Goal: Task Accomplishment & Management: Manage account settings

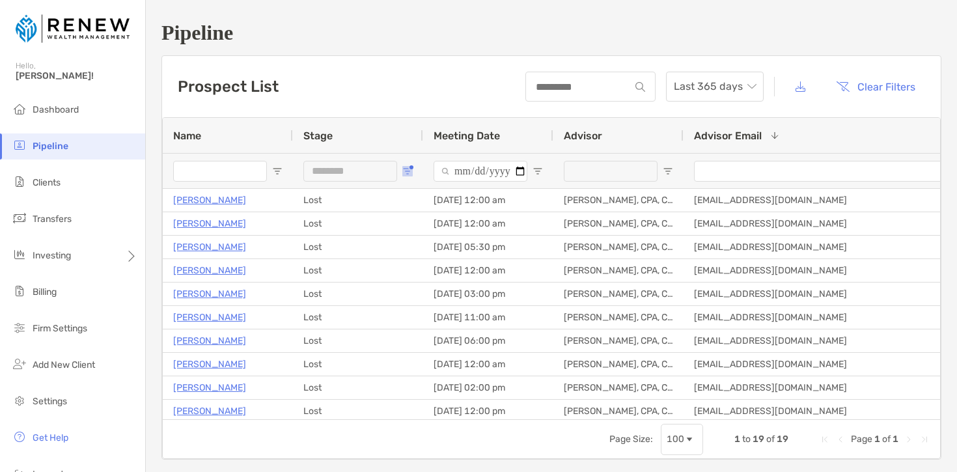
click at [407, 172] on span "Open Filter Menu" at bounding box center [407, 171] width 10 height 10
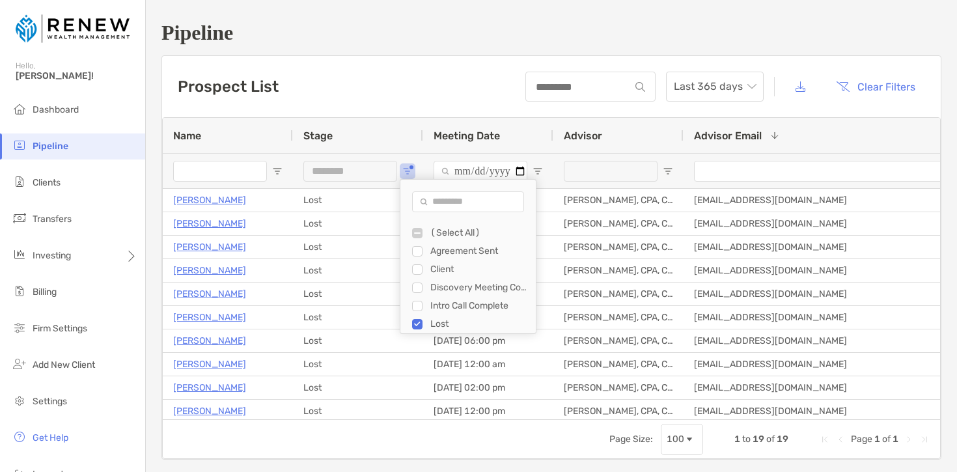
click at [424, 322] on div "Lost" at bounding box center [474, 324] width 124 height 18
click at [421, 262] on div "Client" at bounding box center [474, 269] width 124 height 18
click at [420, 279] on div "Discovery Meeting Complete" at bounding box center [474, 288] width 124 height 18
click at [415, 257] on div "Agreement Sent" at bounding box center [474, 251] width 124 height 18
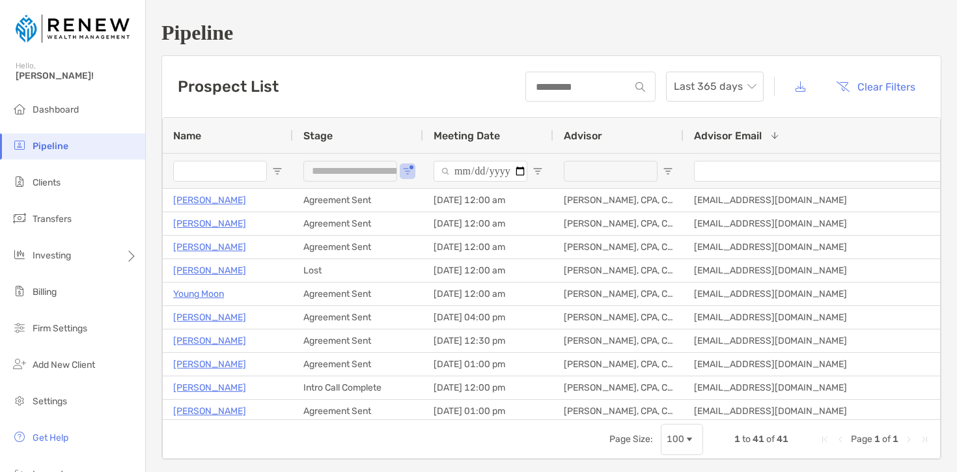
click at [370, 90] on div "Prospect List Last 365 days Clear Filters" at bounding box center [551, 86] width 779 height 61
click at [405, 172] on span "Open Filter Menu" at bounding box center [407, 171] width 10 height 10
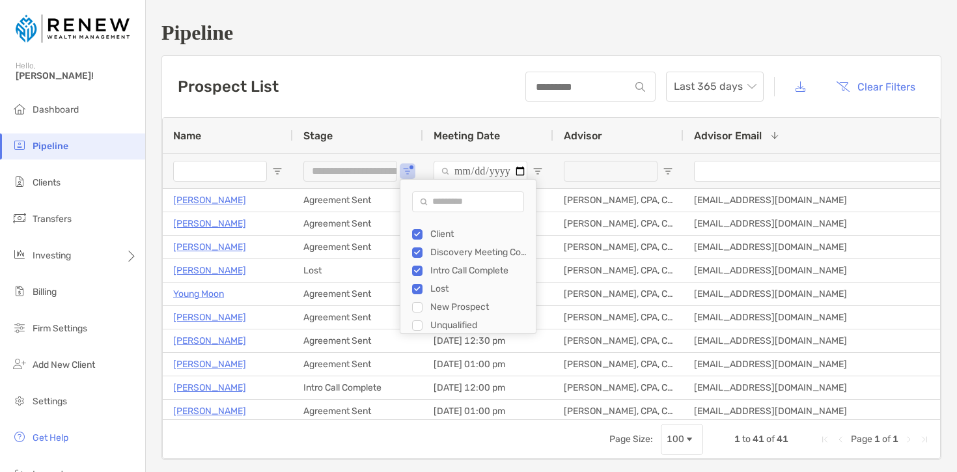
scroll to position [36, 0]
type input "**********"
click at [382, 71] on div "Prospect List Last 365 days Clear Filters" at bounding box center [551, 86] width 779 height 61
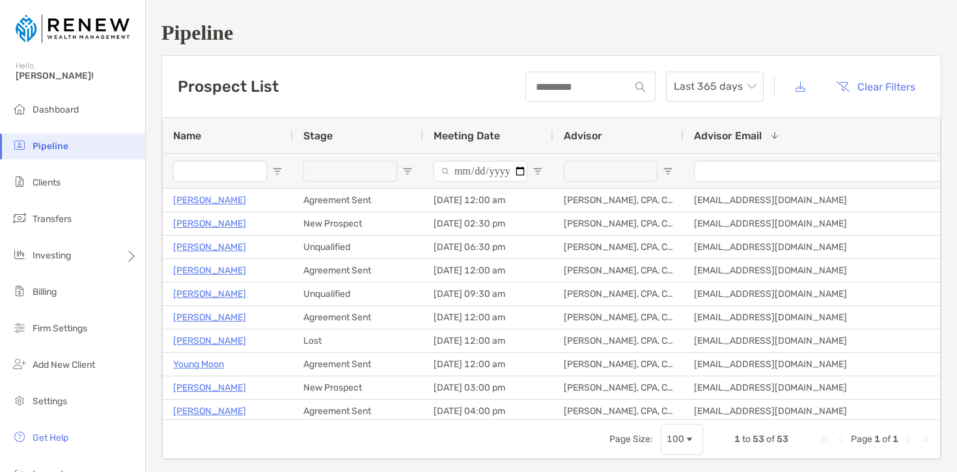
click at [538, 172] on span "Open Filter Menu" at bounding box center [538, 171] width 10 height 10
click at [544, 153] on div at bounding box center [488, 170] width 130 height 35
click at [534, 175] on span "Open Filter Menu" at bounding box center [538, 171] width 10 height 10
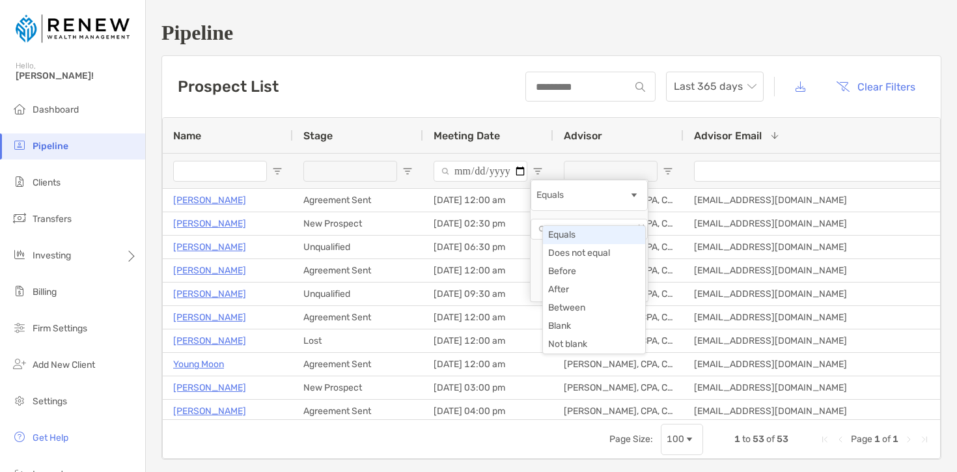
click at [632, 201] on span "Filtering operator" at bounding box center [634, 195] width 10 height 10
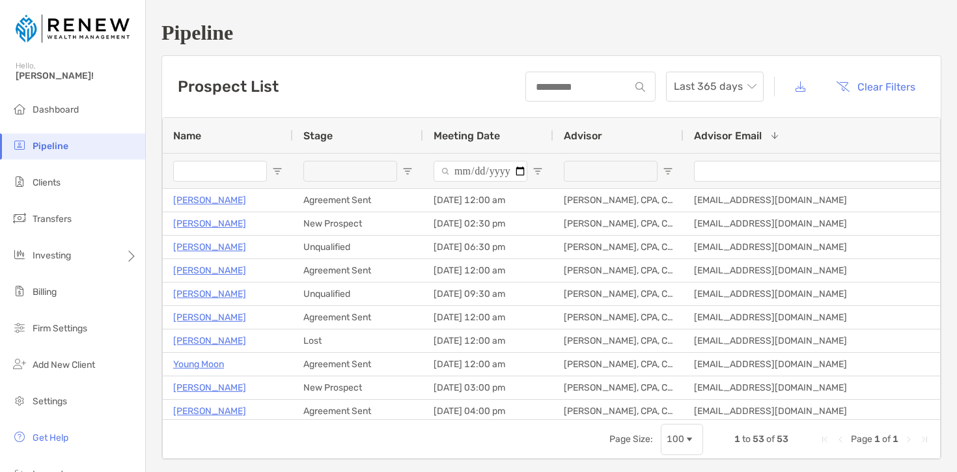
click at [542, 135] on div "Meeting Date" at bounding box center [488, 135] width 109 height 35
click at [536, 169] on span "Open Filter Menu" at bounding box center [538, 171] width 10 height 10
click at [536, 161] on div at bounding box center [488, 170] width 130 height 35
click at [533, 137] on div "Meeting Date 1" at bounding box center [488, 135] width 109 height 35
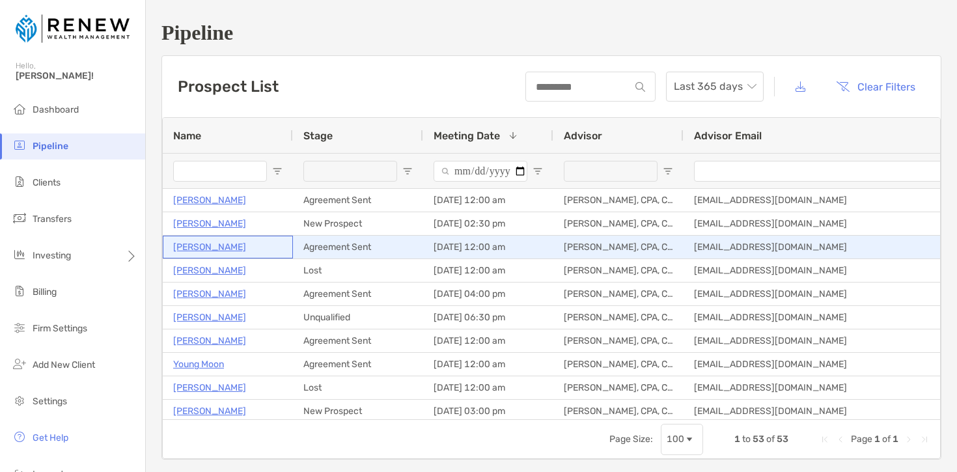
click at [212, 245] on p "[PERSON_NAME]" at bounding box center [209, 247] width 73 height 16
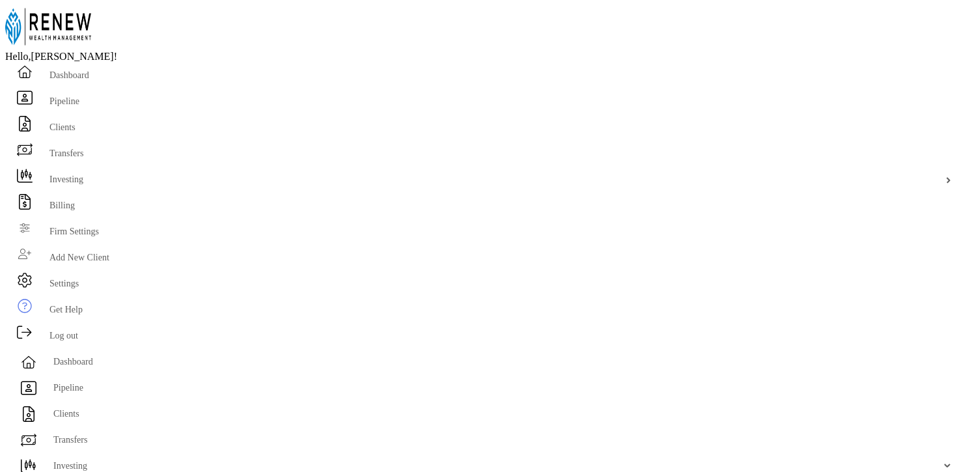
scroll to position [385, 0]
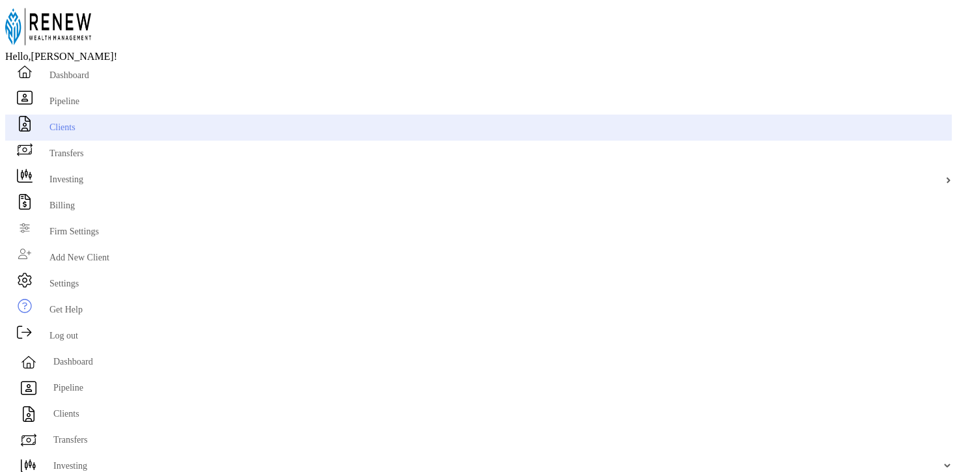
scroll to position [25, 0]
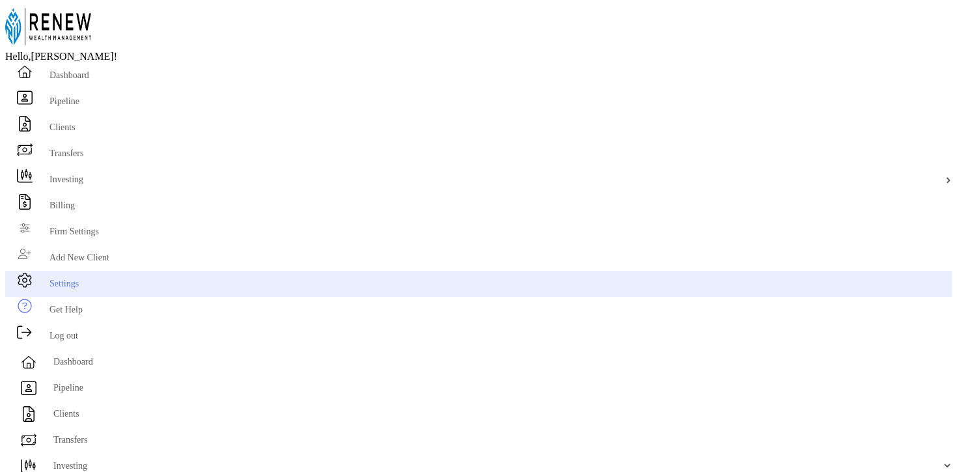
click at [85, 297] on li "Settings" at bounding box center [478, 284] width 947 height 26
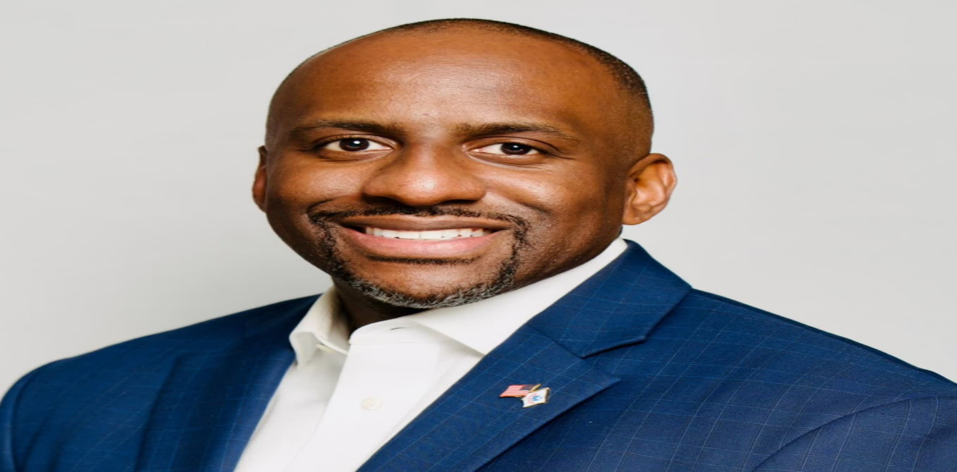
scroll to position [26, 0]
drag, startPoint x: 692, startPoint y: 296, endPoint x: 644, endPoint y: 298, distance: 48.2
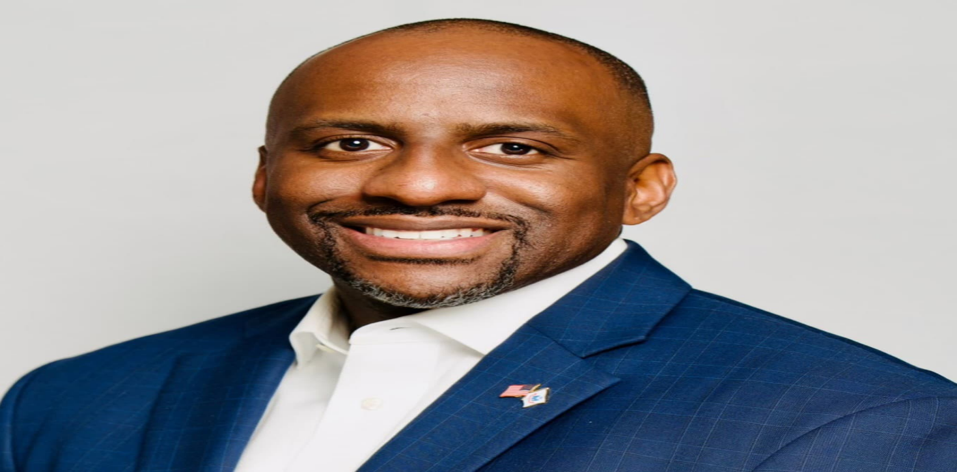
drag, startPoint x: 718, startPoint y: 295, endPoint x: 644, endPoint y: 299, distance: 74.3
drag, startPoint x: 770, startPoint y: 295, endPoint x: 693, endPoint y: 294, distance: 76.8
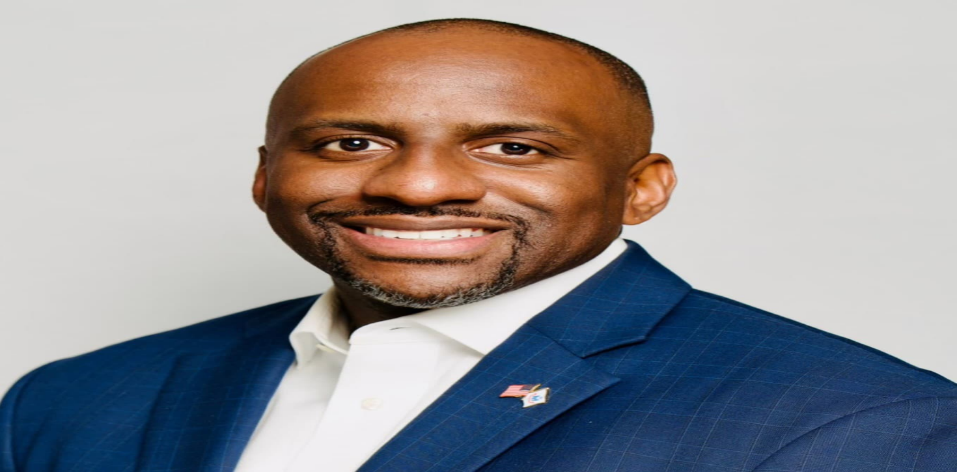
drag, startPoint x: 570, startPoint y: 308, endPoint x: 609, endPoint y: 316, distance: 40.5
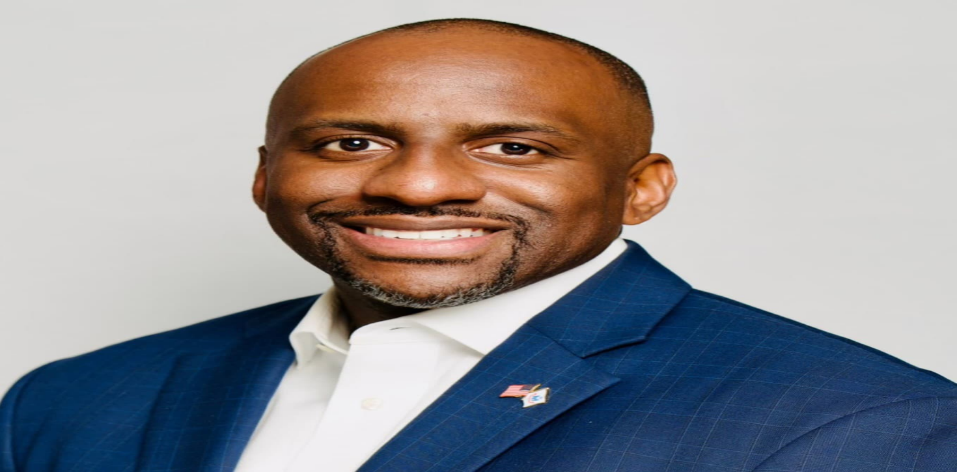
scroll to position [380, 0]
drag, startPoint x: 707, startPoint y: 297, endPoint x: 634, endPoint y: 299, distance: 72.9
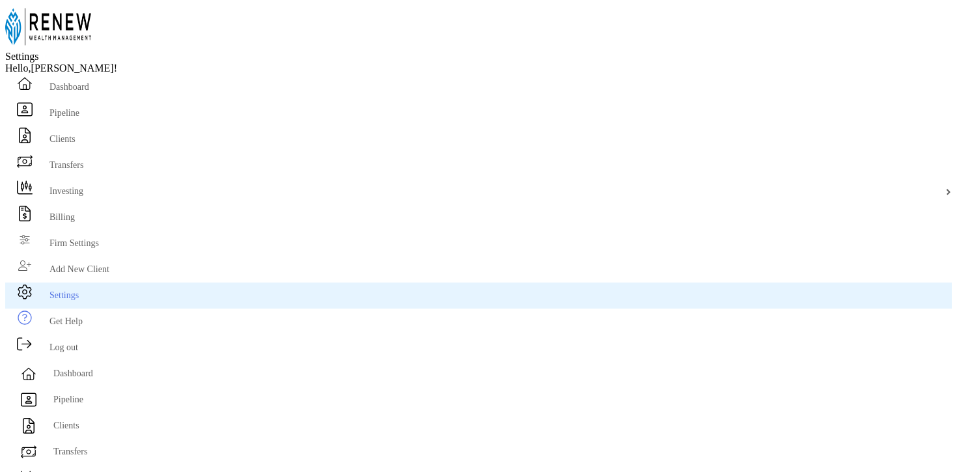
scroll to position [483, 0]
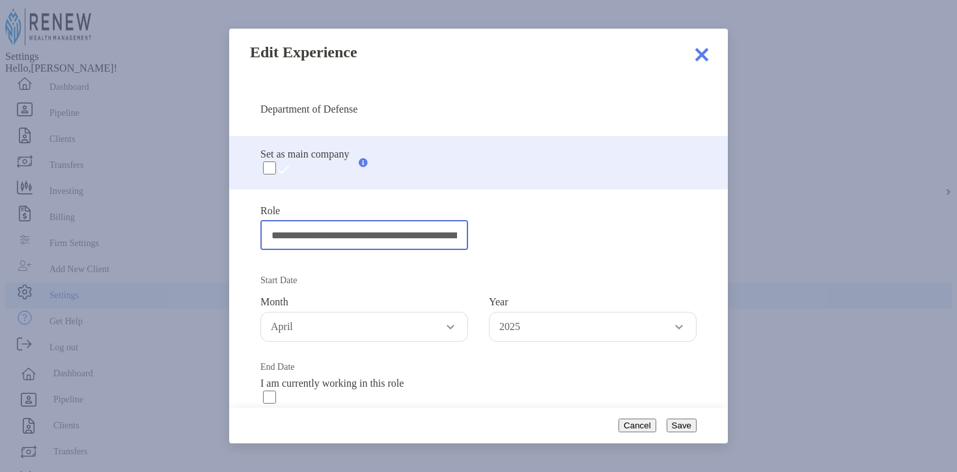
click at [436, 222] on input "**********" at bounding box center [364, 234] width 205 height 27
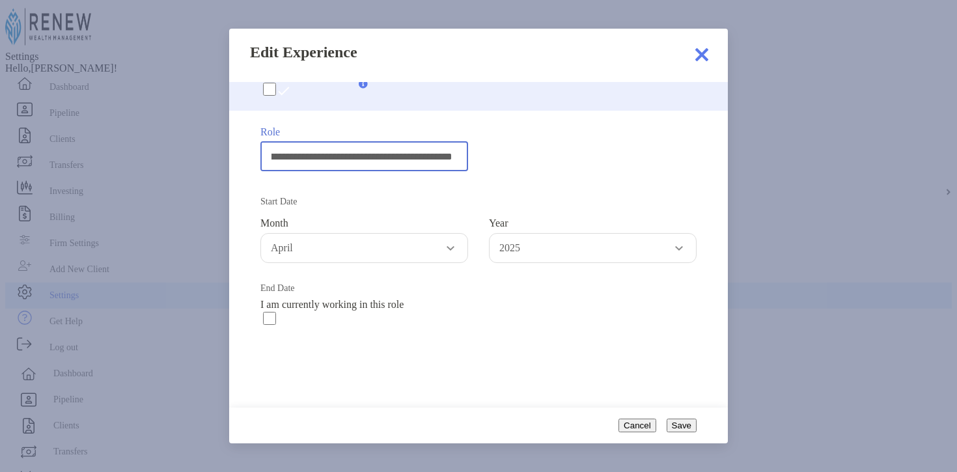
scroll to position [133, 0]
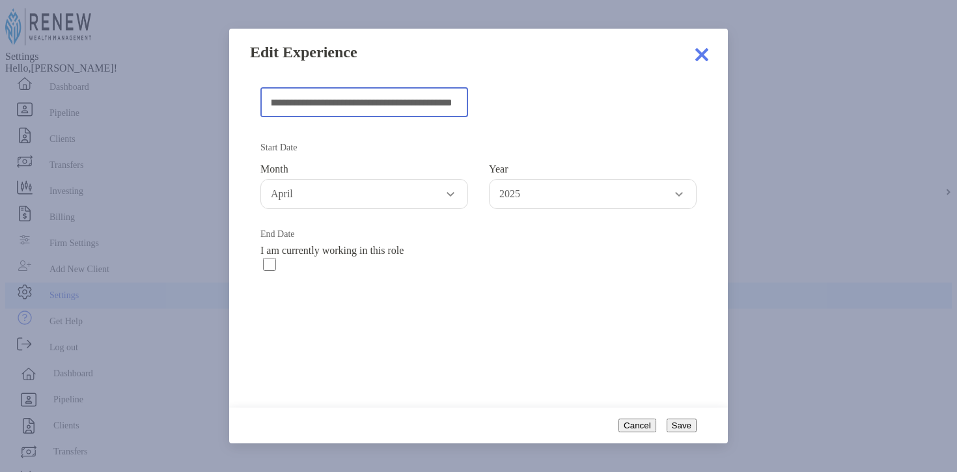
type input "**********"
click at [680, 425] on button "Save" at bounding box center [682, 426] width 30 height 14
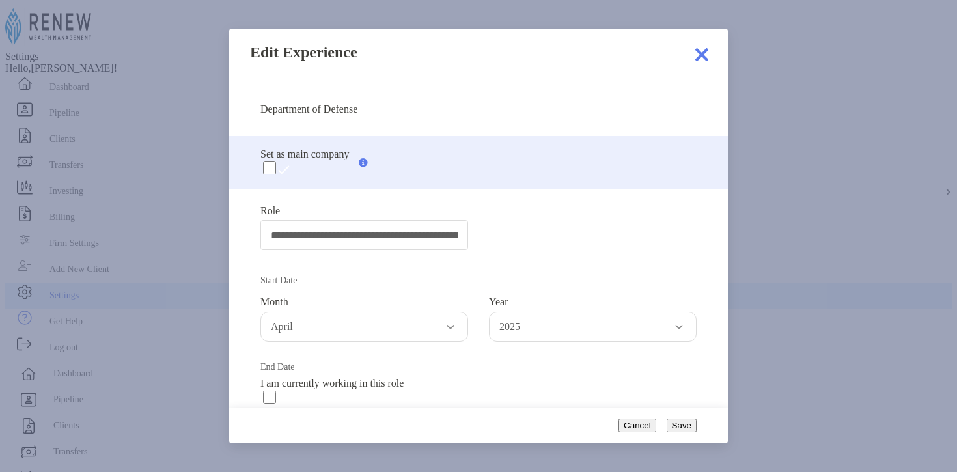
click at [357, 108] on p "Department of Defense" at bounding box center [308, 109] width 97 height 12
click at [319, 109] on p "Department of Defense" at bounding box center [308, 109] width 97 height 12
click at [292, 103] on p "Department of Defense" at bounding box center [308, 109] width 97 height 12
click at [329, 103] on p "Department of Defense" at bounding box center [308, 109] width 97 height 12
click at [703, 42] on img at bounding box center [702, 55] width 26 height 26
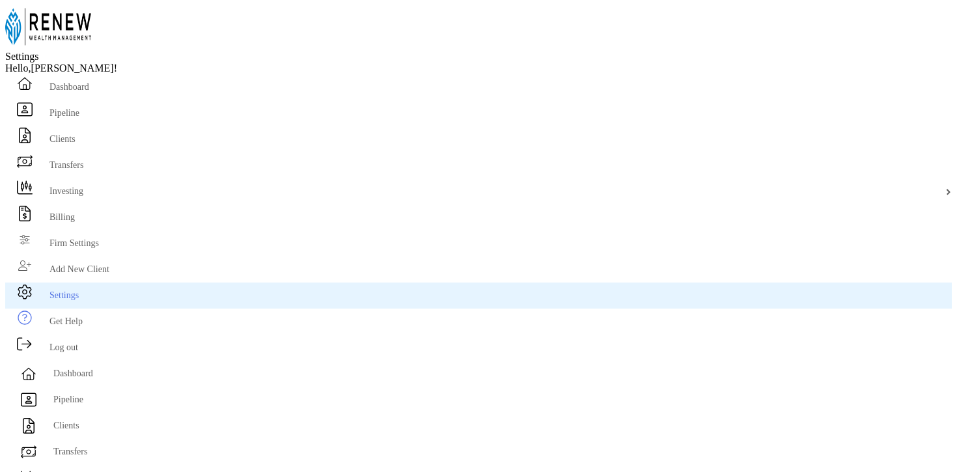
type input "*"
paste input "**********"
type input "**********"
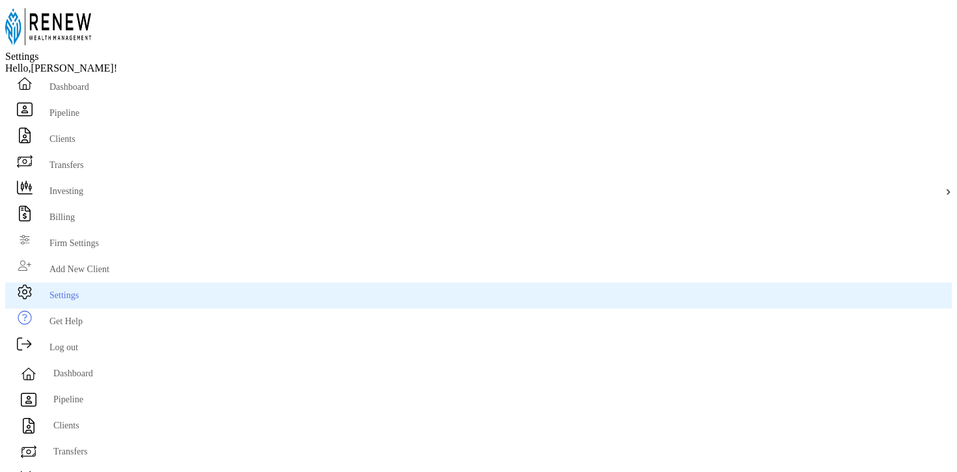
scroll to position [236, 0]
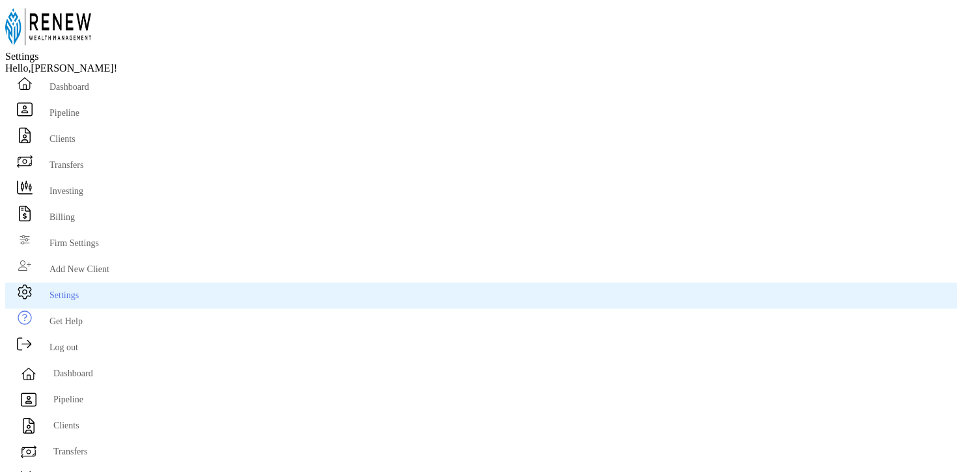
paste input "**********"
type input "**********"
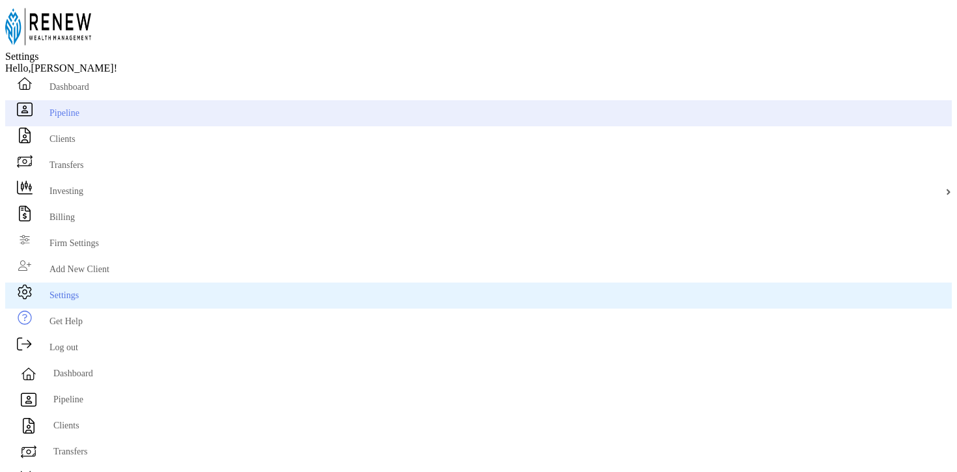
click at [58, 118] on span "Pipeline" at bounding box center [64, 113] width 30 height 10
